Goal: Information Seeking & Learning: Learn about a topic

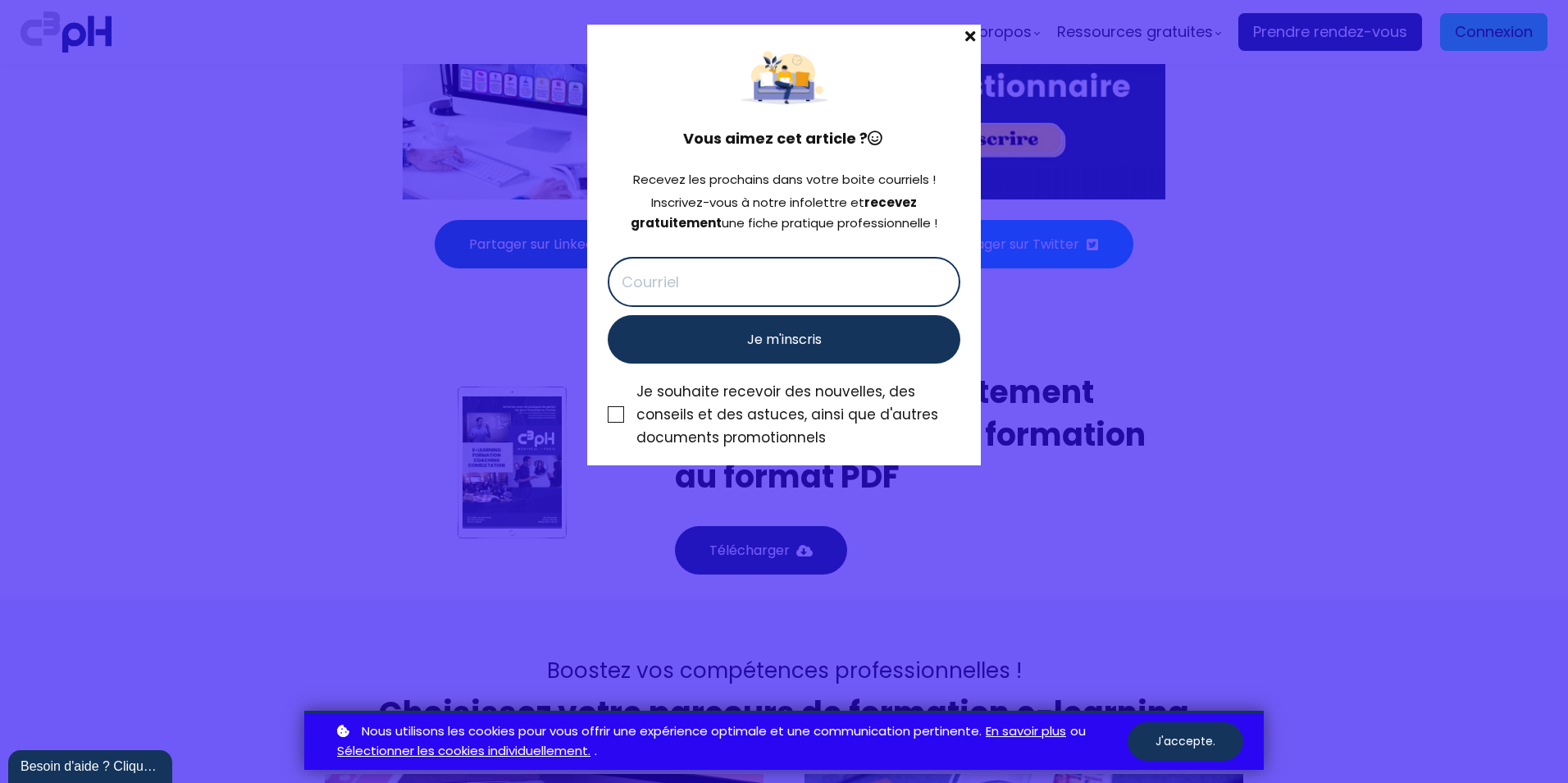
scroll to position [6892, 0]
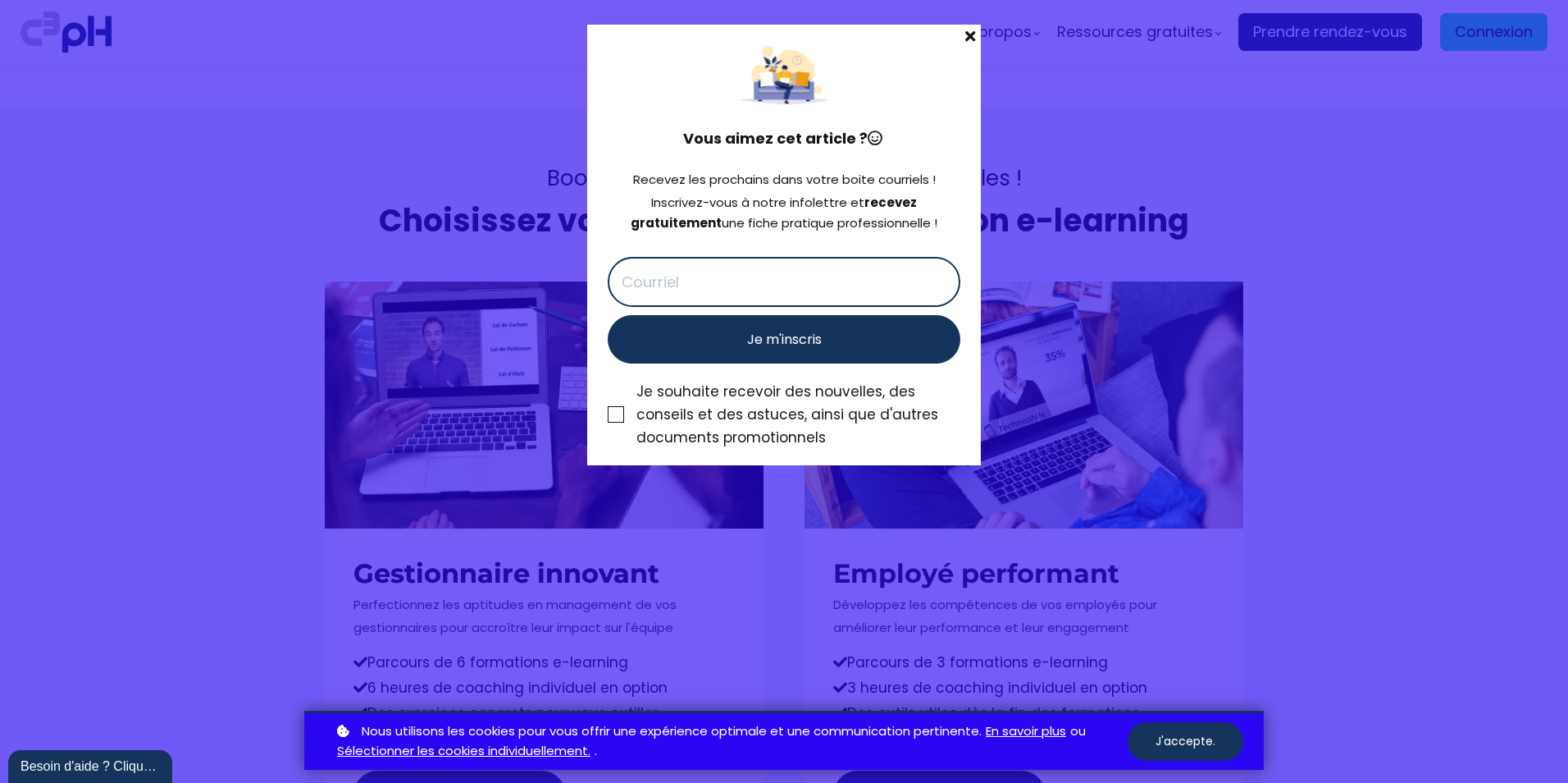
click at [976, 39] on span at bounding box center [970, 36] width 21 height 23
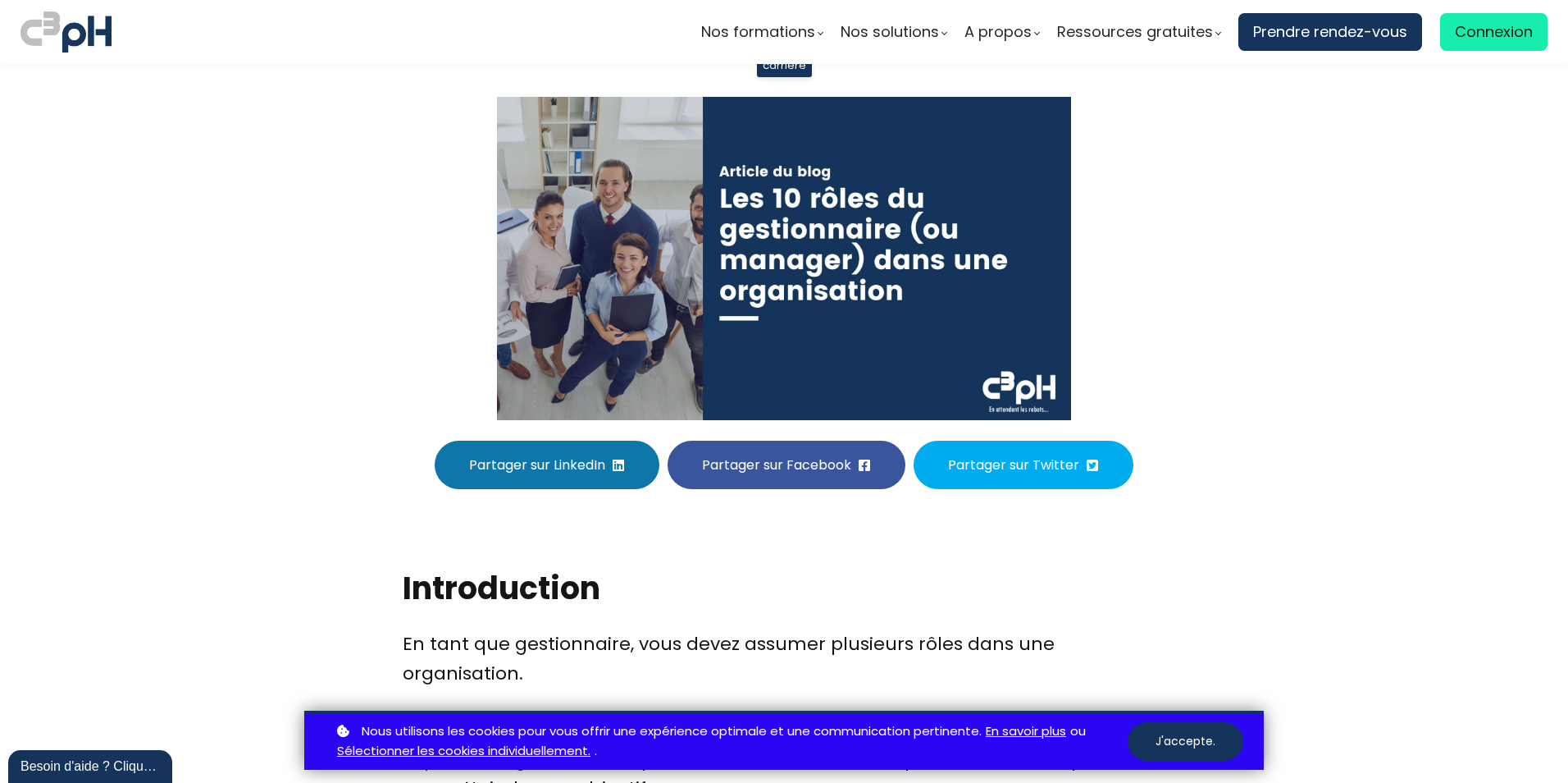
scroll to position [82, 0]
